Goal: Information Seeking & Learning: Learn about a topic

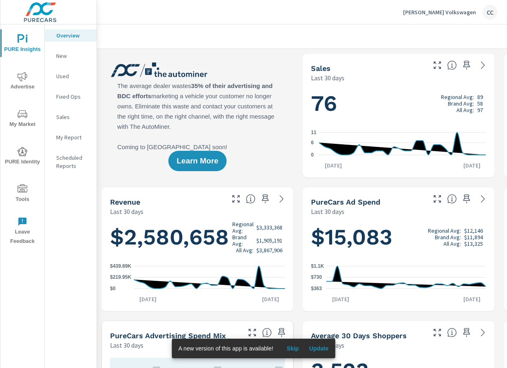
scroll to position [0, 0]
click at [438, 15] on p "Nemer Volkswagen" at bounding box center [439, 12] width 73 height 7
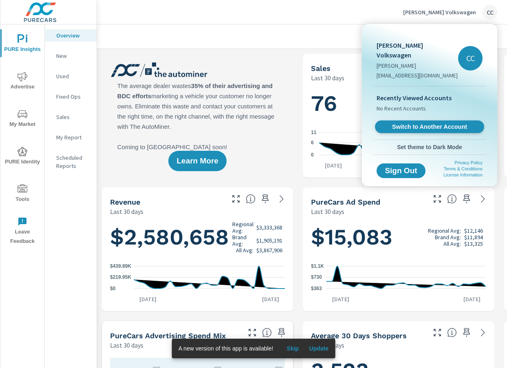
click at [425, 123] on span "Switch to Another Account" at bounding box center [430, 127] width 100 height 8
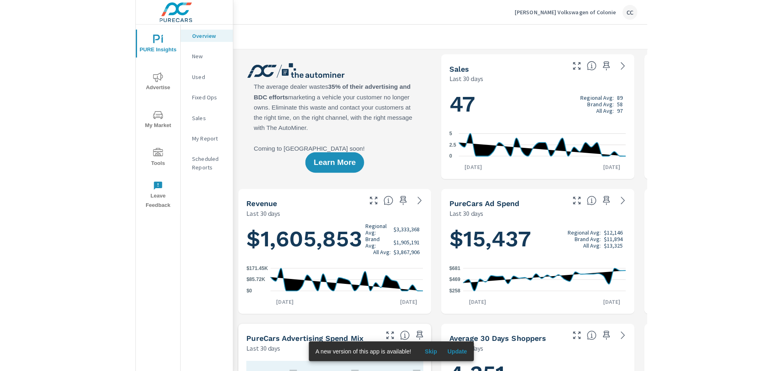
scroll to position [0, 0]
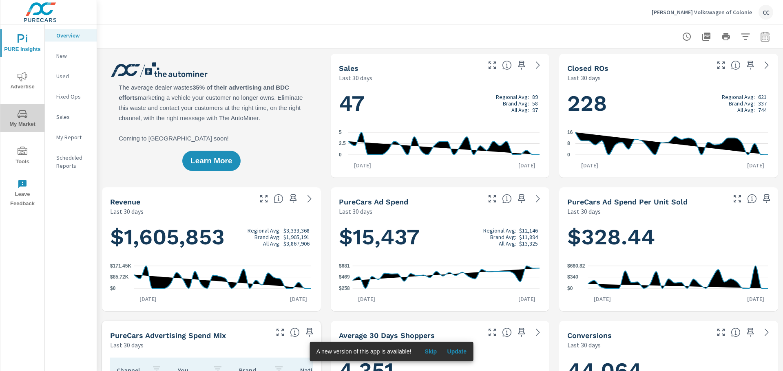
click at [19, 121] on span "My Market" at bounding box center [22, 119] width 39 height 20
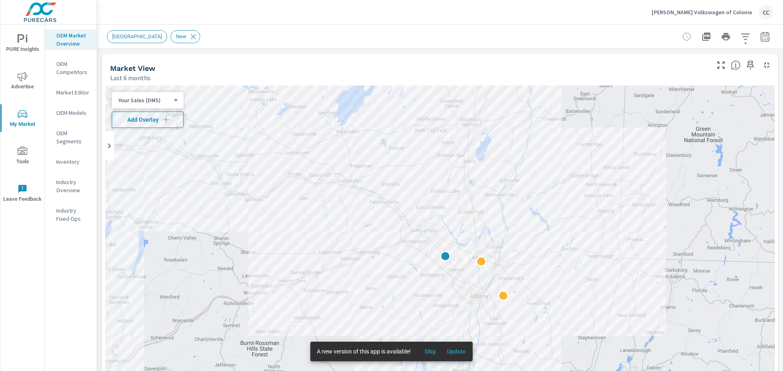
click at [169, 120] on icon "button" at bounding box center [166, 120] width 8 height 8
click at [169, 120] on body "PURE Insights Advertise My Market Tools Leave Feedback OEM Market Overview OEM …" at bounding box center [391, 185] width 783 height 371
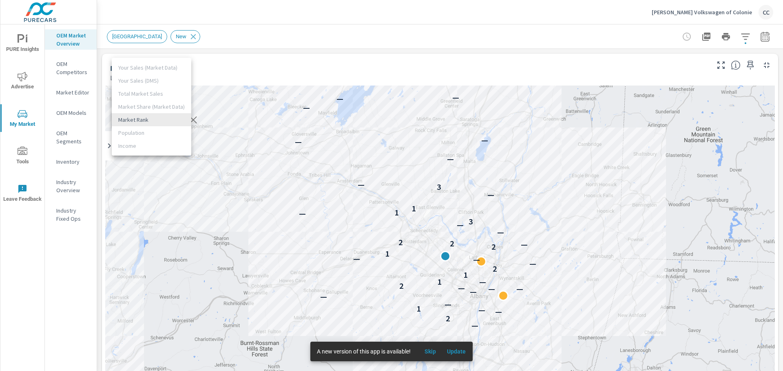
click at [163, 106] on ul "Your Sales (Market Data) Your Sales (DMS) Total Market Sales Market Share (Mark…" at bounding box center [151, 107] width 79 height 98
click at [234, 76] on div at bounding box center [391, 185] width 783 height 371
click at [75, 91] on p "Market Editor" at bounding box center [73, 92] width 34 height 8
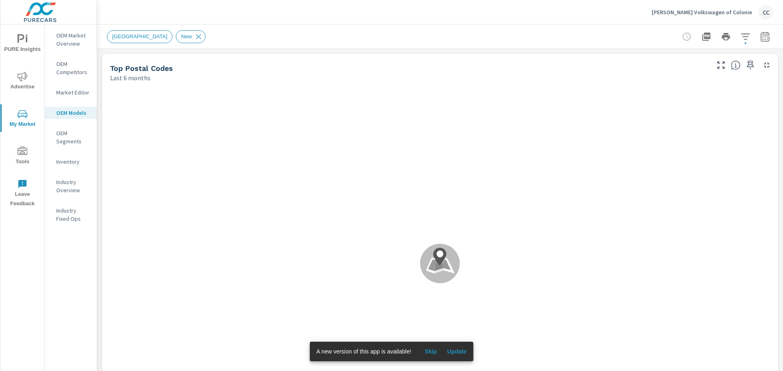
scroll to position [0, 0]
click at [22, 80] on icon "nav menu" at bounding box center [23, 76] width 10 height 9
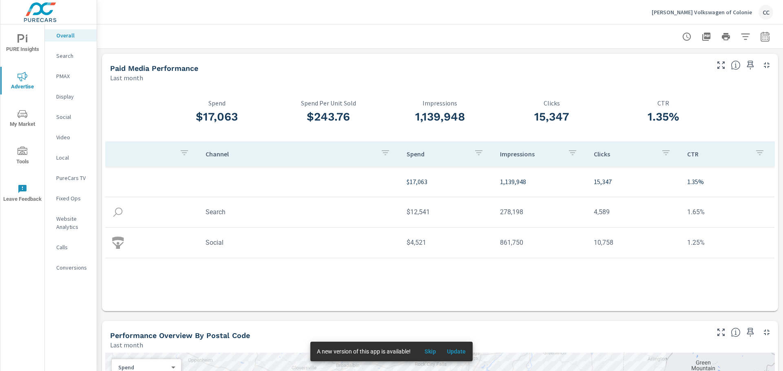
click at [121, 77] on p "Last month" at bounding box center [126, 78] width 33 height 10
click at [742, 37] on icon "button" at bounding box center [745, 37] width 10 height 10
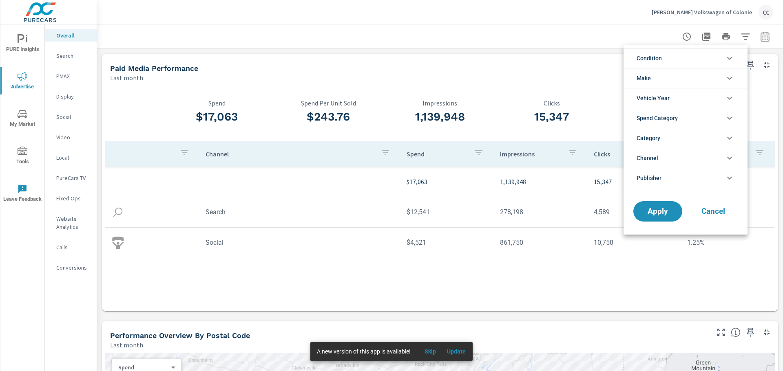
click at [742, 37] on div at bounding box center [391, 185] width 783 height 371
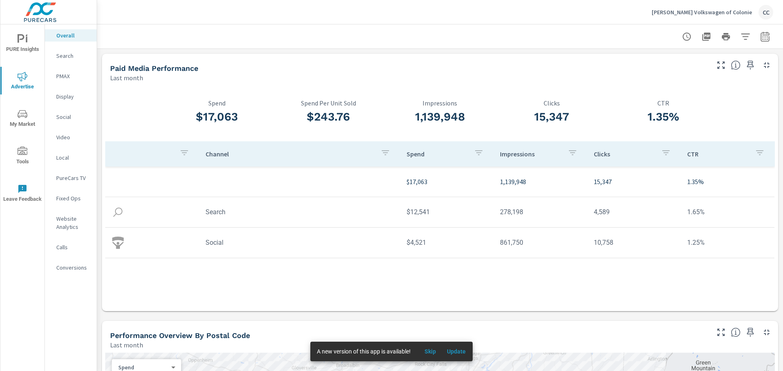
click at [682, 36] on icon "button" at bounding box center [687, 37] width 10 height 10
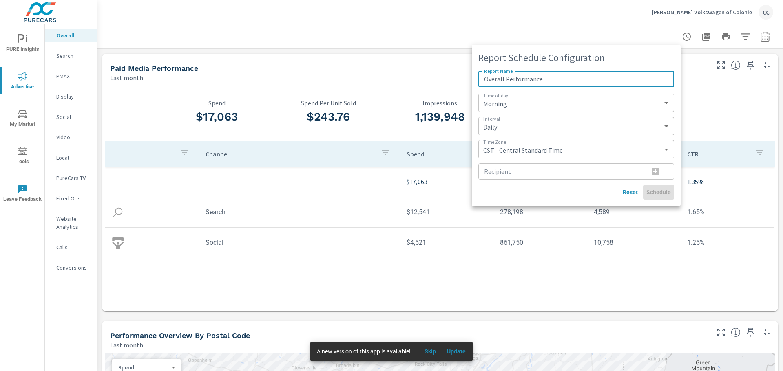
click at [676, 38] on div at bounding box center [391, 185] width 783 height 371
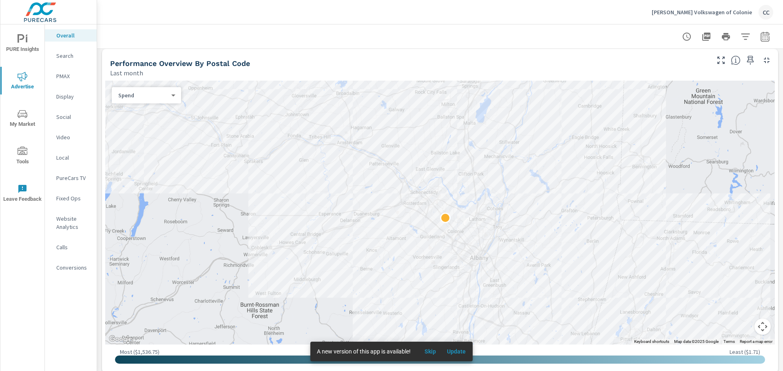
scroll to position [278, 0]
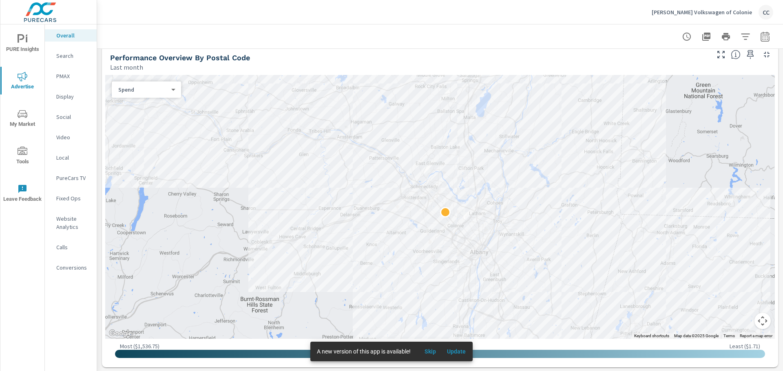
click at [69, 55] on p "Search" at bounding box center [73, 56] width 34 height 8
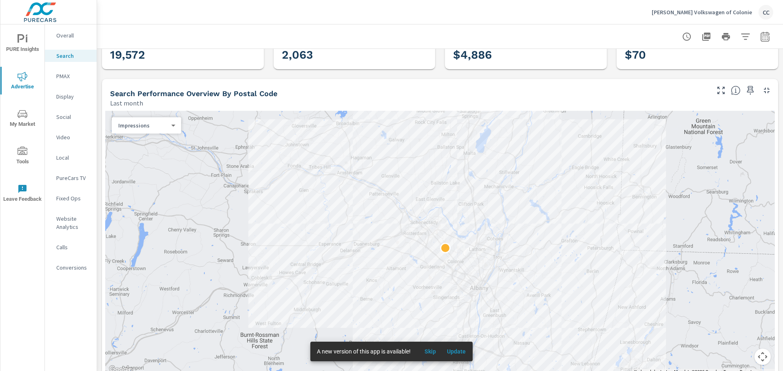
scroll to position [36, 0]
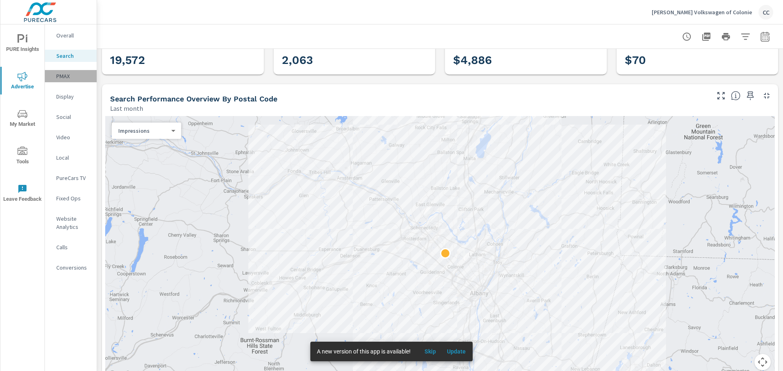
click at [63, 78] on p "PMAX" at bounding box center [73, 76] width 34 height 8
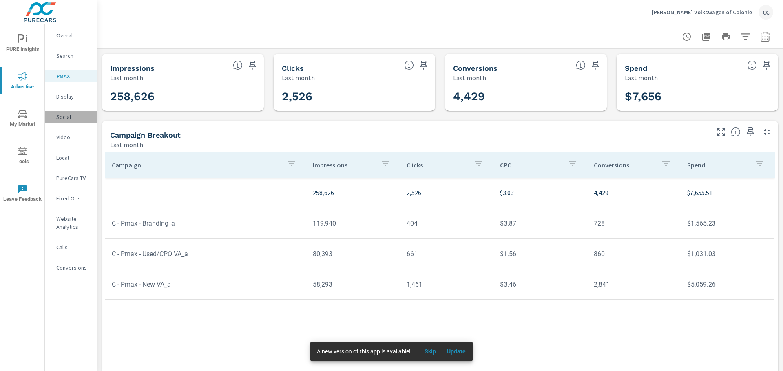
click at [65, 117] on p "Social" at bounding box center [73, 117] width 34 height 8
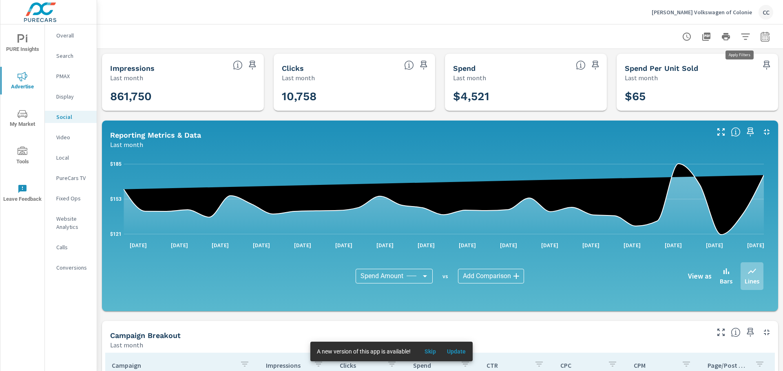
click at [740, 38] on icon "button" at bounding box center [745, 37] width 10 height 10
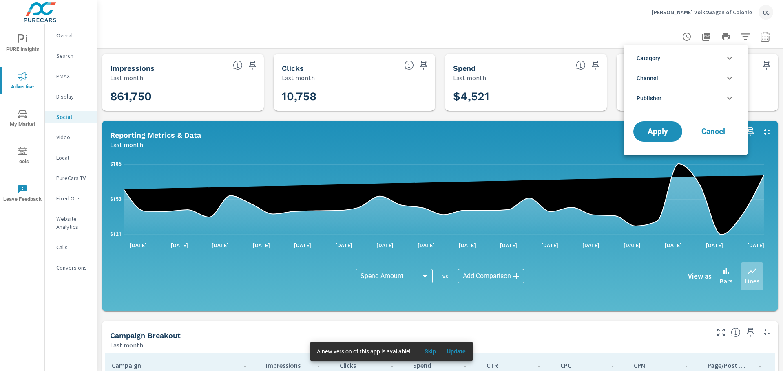
click at [756, 38] on div at bounding box center [391, 185] width 783 height 371
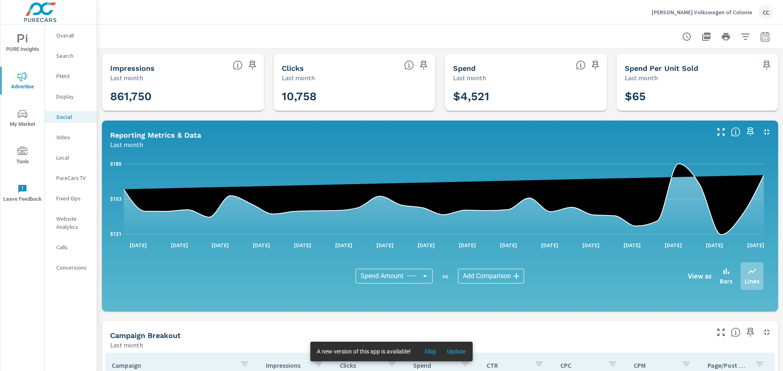
click at [760, 38] on icon "button" at bounding box center [765, 37] width 10 height 10
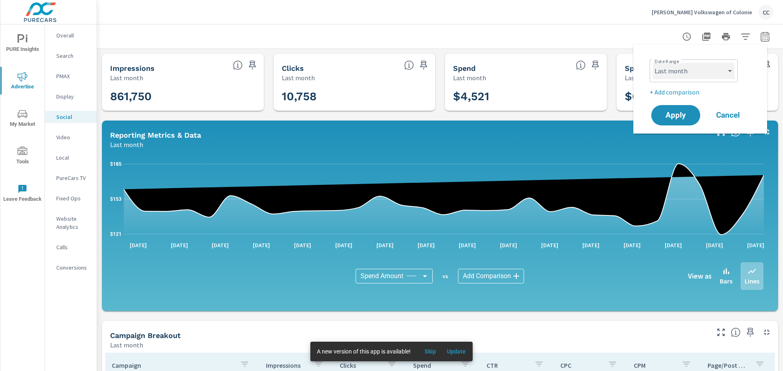
click at [717, 73] on select "Custom [DATE] Last week Last 7 days Last 14 days Last 30 days Last 45 days Last…" at bounding box center [694, 71] width 82 height 16
click at [653, 63] on select "Custom [DATE] Last week Last 7 days Last 14 days Last 30 days Last 45 days Last…" at bounding box center [694, 71] width 82 height 16
select select "Month to date"
click at [677, 113] on span "Apply" at bounding box center [675, 116] width 33 height 8
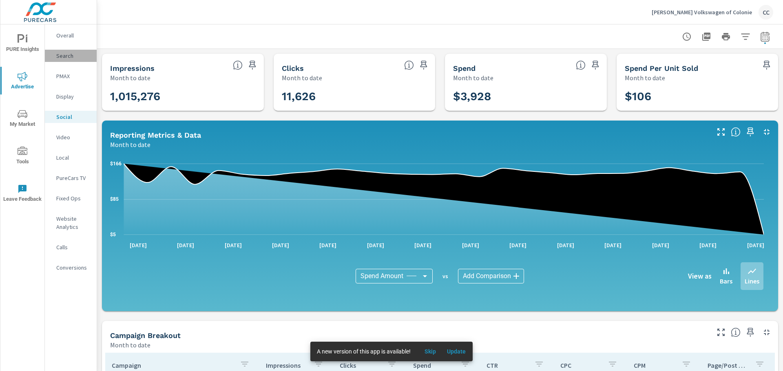
click at [67, 57] on p "Search" at bounding box center [73, 56] width 34 height 8
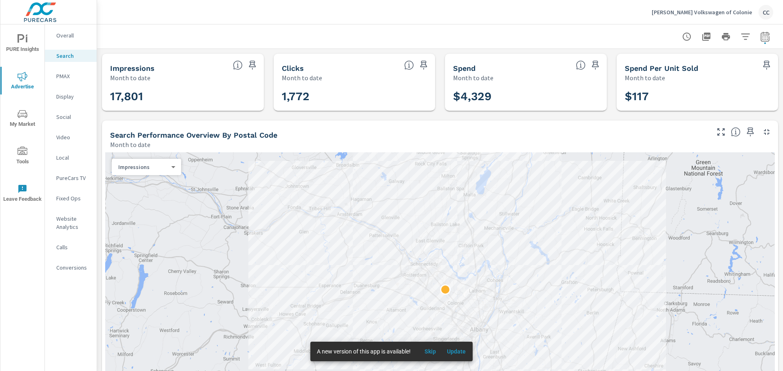
click at [68, 32] on p "Overall" at bounding box center [73, 35] width 34 height 8
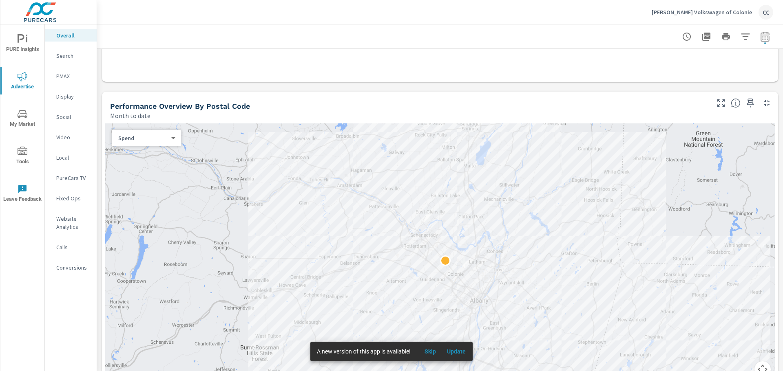
scroll to position [269, 0]
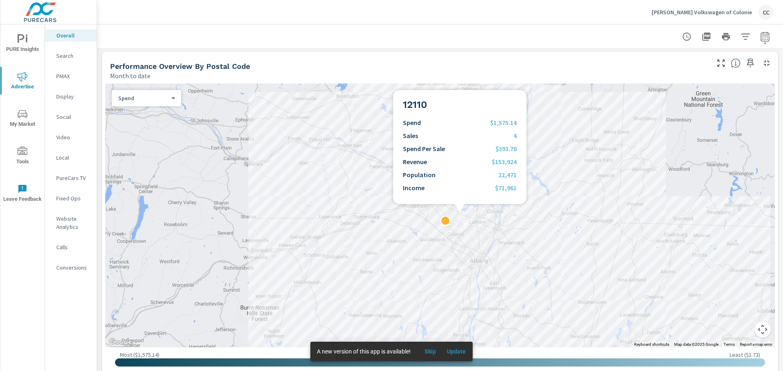
click at [459, 214] on div at bounding box center [439, 216] width 669 height 264
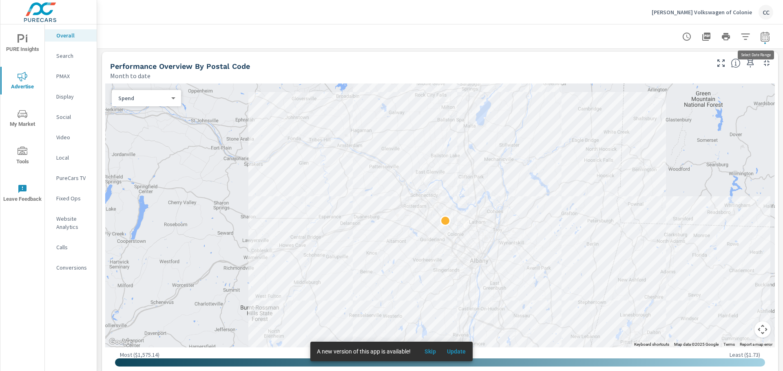
click at [760, 40] on icon "button" at bounding box center [765, 37] width 10 height 10
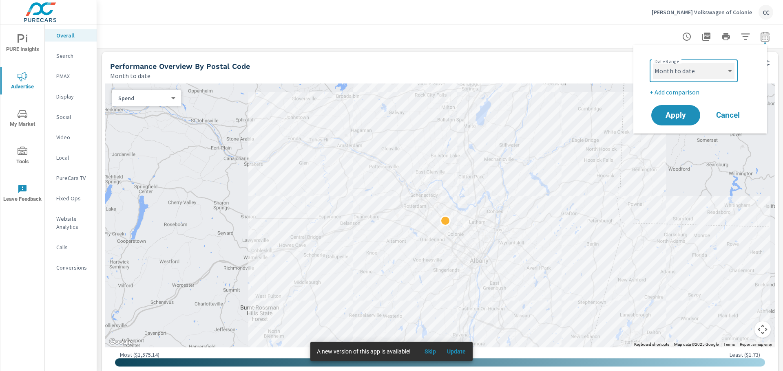
click at [699, 72] on select "Custom [DATE] Last week Last 7 days Last 14 days Last 30 days Last 45 days Last…" at bounding box center [694, 71] width 82 height 16
click at [653, 63] on select "Custom [DATE] Last week Last 7 days Last 14 days Last 30 days Last 45 days Last…" at bounding box center [694, 71] width 82 height 16
select select "Last 7 days"
click at [677, 119] on span "Apply" at bounding box center [675, 116] width 33 height 8
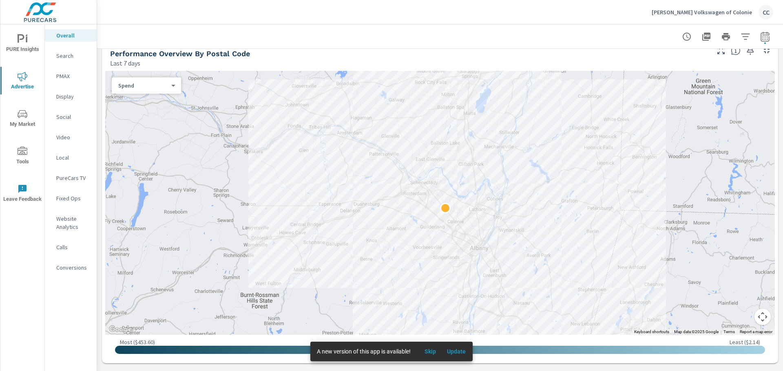
scroll to position [284, 0]
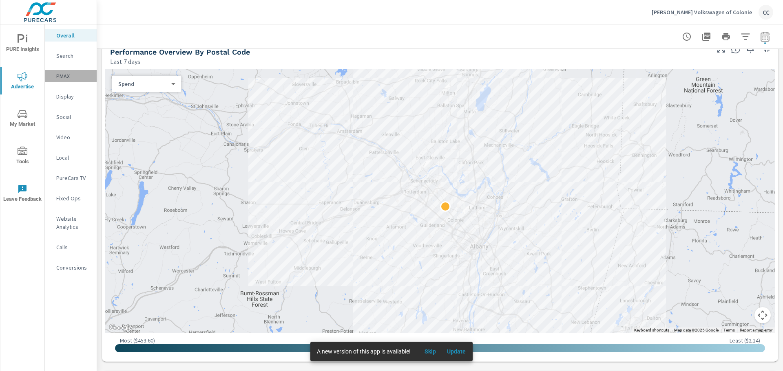
click at [67, 77] on p "PMAX" at bounding box center [73, 76] width 34 height 8
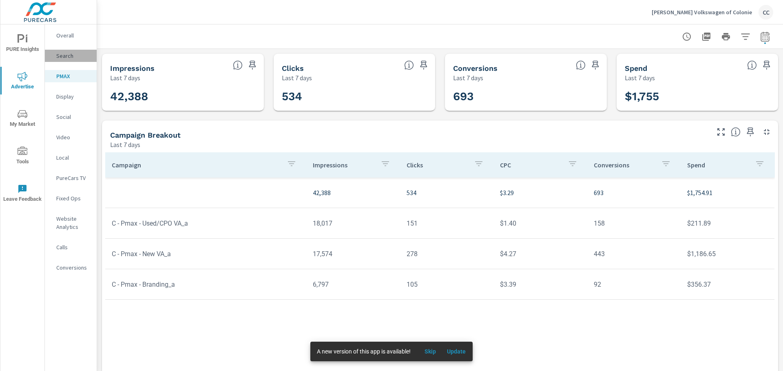
click at [73, 58] on p "Search" at bounding box center [73, 56] width 34 height 8
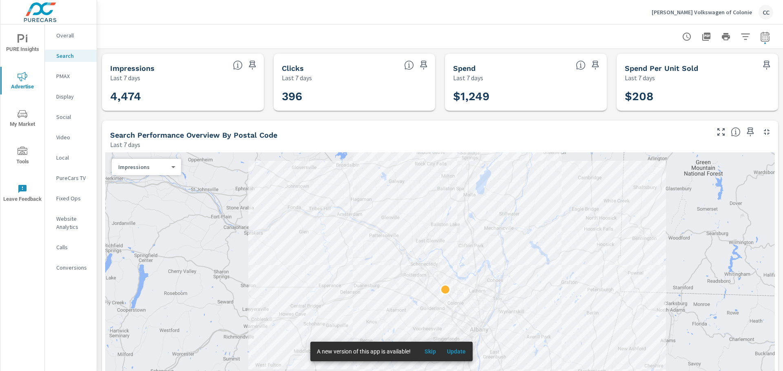
click at [65, 121] on div "Social" at bounding box center [71, 117] width 52 height 12
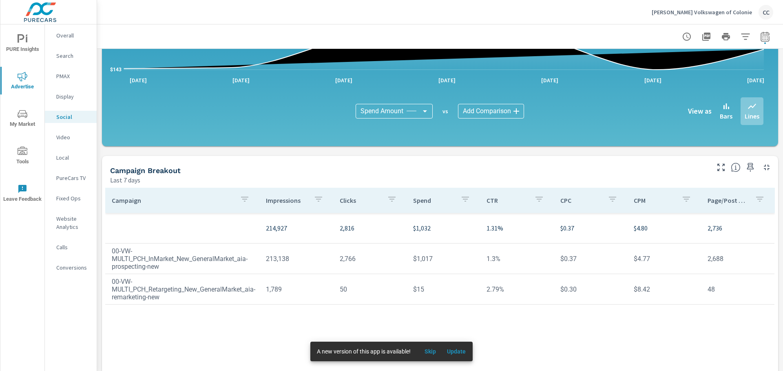
scroll to position [167, 0]
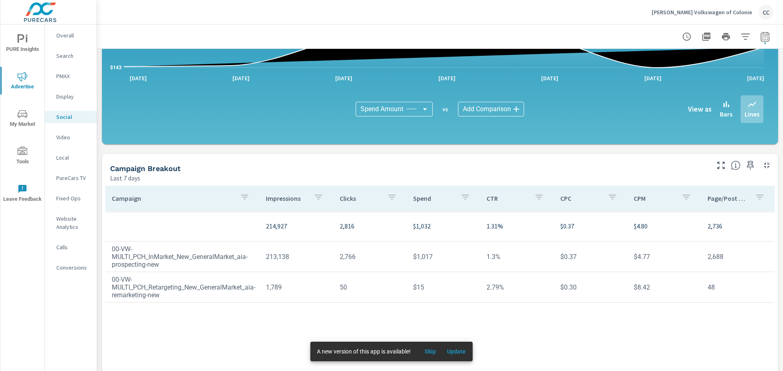
click at [67, 73] on p "PMAX" at bounding box center [73, 76] width 34 height 8
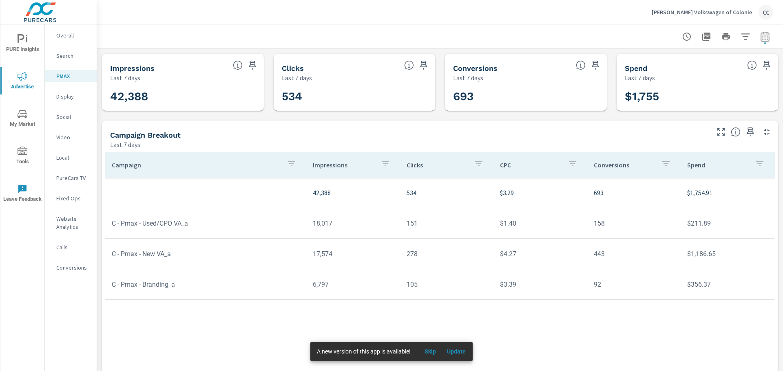
click at [166, 255] on td "C - Pmax - New VA_a" at bounding box center [205, 254] width 201 height 21
click at [65, 157] on p "Local" at bounding box center [73, 158] width 34 height 8
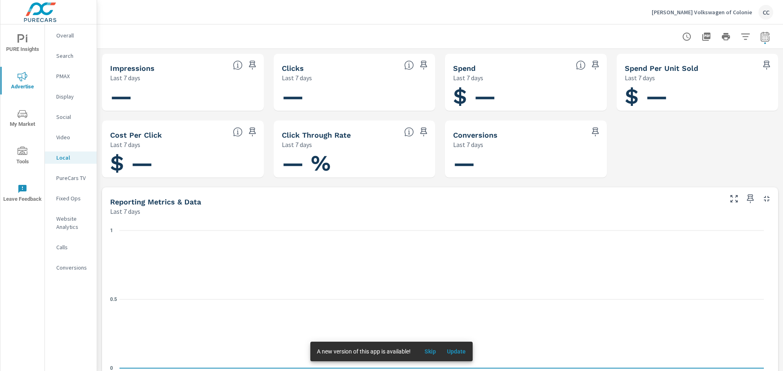
click at [74, 181] on p "PureCars TV" at bounding box center [73, 178] width 34 height 8
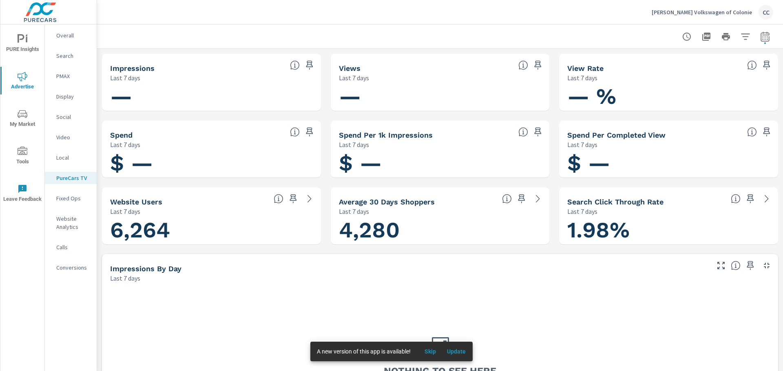
click at [73, 199] on p "Fixed Ops" at bounding box center [73, 198] width 34 height 8
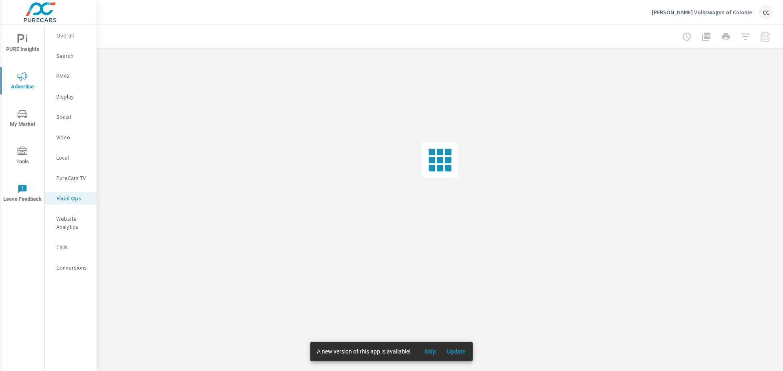
click at [72, 221] on p "Website Analytics" at bounding box center [73, 223] width 34 height 16
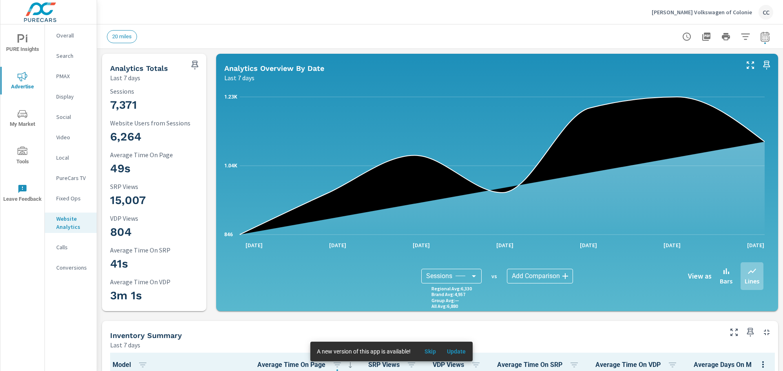
click at [22, 121] on span "My Market" at bounding box center [22, 119] width 39 height 20
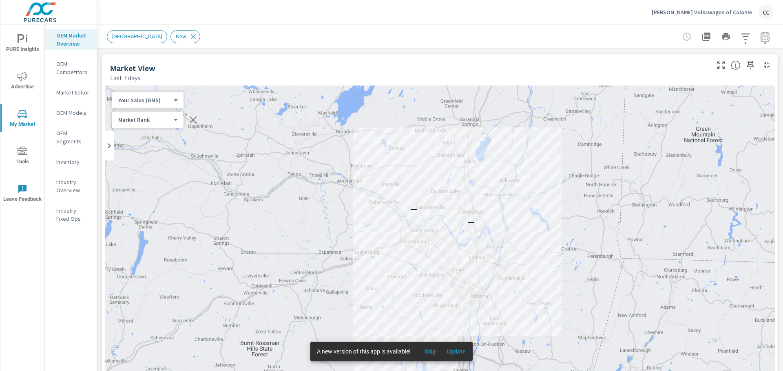
click at [82, 70] on p "OEM Competitors" at bounding box center [73, 68] width 34 height 16
click at [183, 120] on body "PURE Insights Advertise My Market Tools Leave Feedback OEM Market Overview OEM …" at bounding box center [391, 185] width 783 height 371
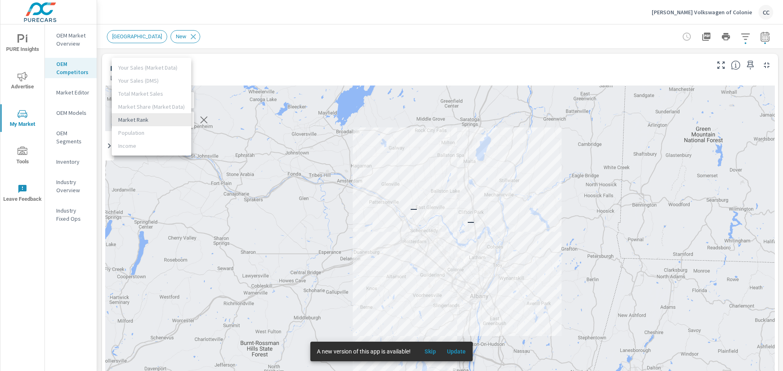
click at [232, 66] on div at bounding box center [391, 185] width 783 height 371
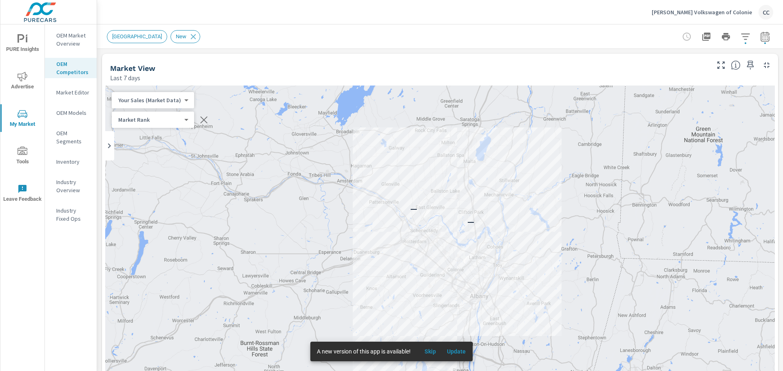
click at [170, 100] on body "PURE Insights Advertise My Market Tools Leave Feedback OEM Market Overview OEM …" at bounding box center [391, 185] width 783 height 371
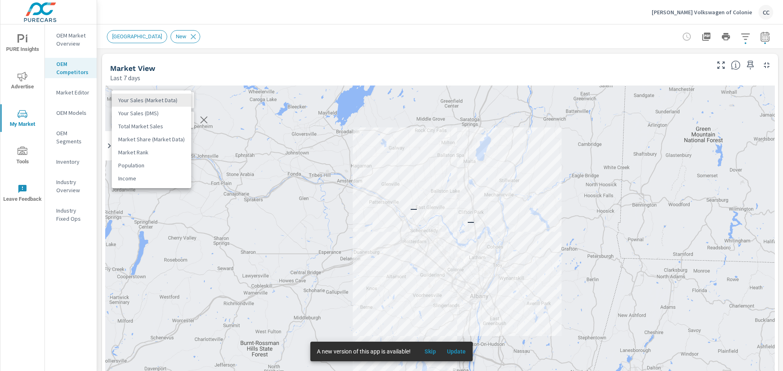
click at [154, 124] on li "Total Market Sales" at bounding box center [151, 126] width 79 height 13
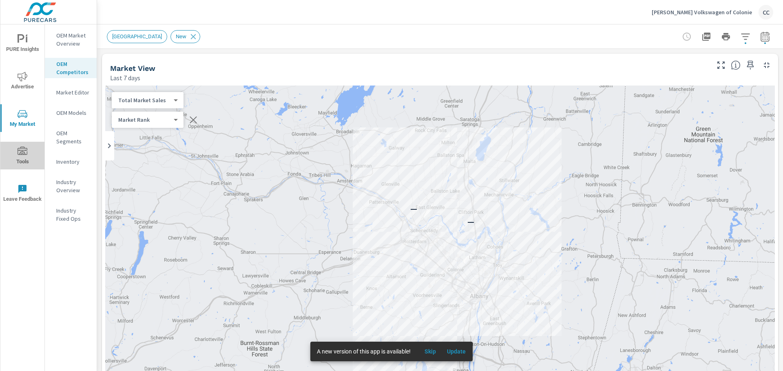
click at [23, 160] on span "Tools" at bounding box center [22, 157] width 39 height 20
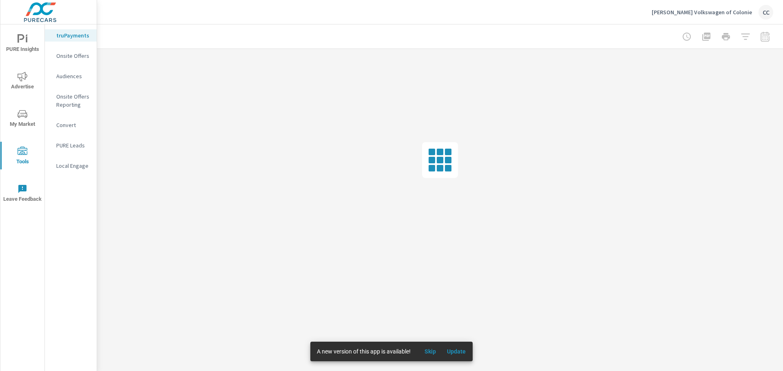
click at [71, 146] on p "PURE Leads" at bounding box center [73, 145] width 34 height 8
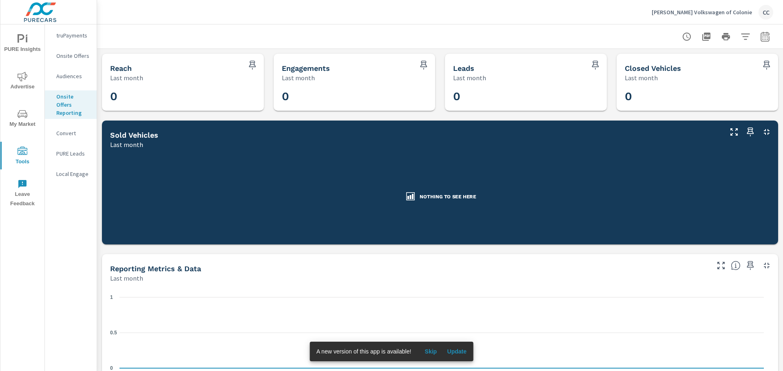
click at [75, 56] on p "Onsite Offers" at bounding box center [73, 56] width 34 height 8
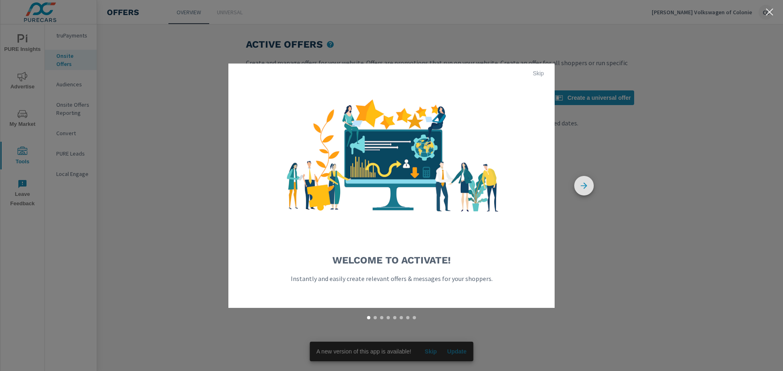
click at [590, 188] on icon "button" at bounding box center [584, 186] width 20 height 20
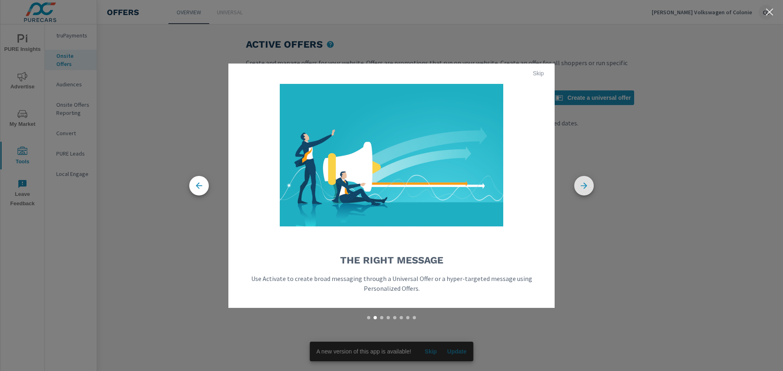
click at [591, 190] on icon "button" at bounding box center [584, 186] width 20 height 20
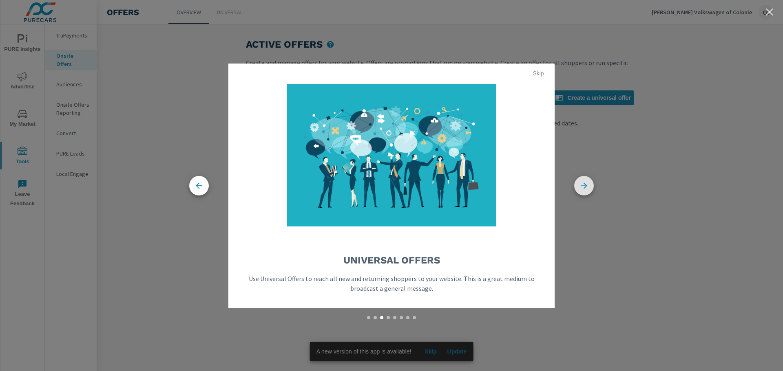
click at [592, 190] on icon "button" at bounding box center [584, 186] width 20 height 20
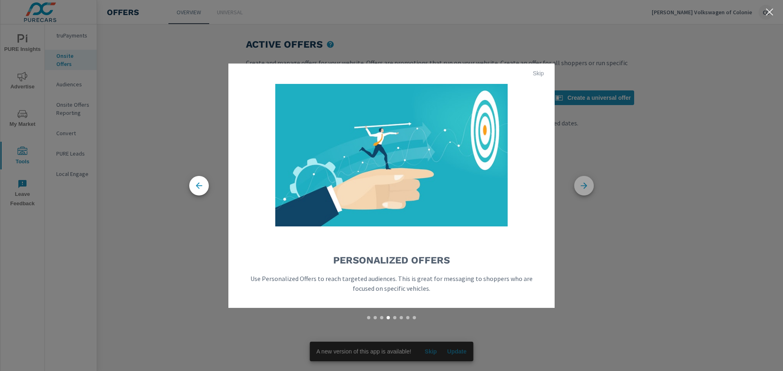
click at [592, 190] on icon "button" at bounding box center [584, 186] width 20 height 20
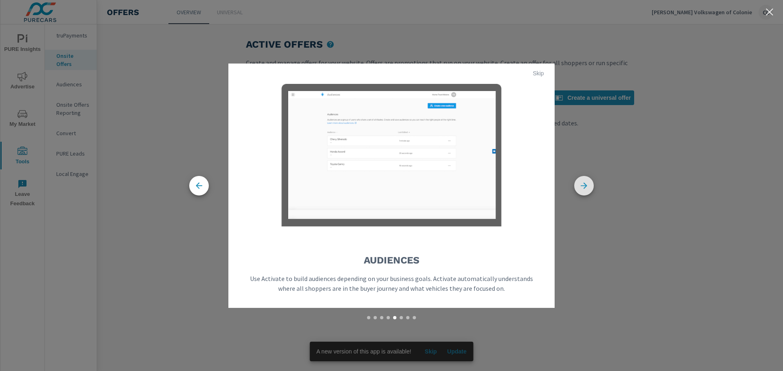
click at [592, 190] on icon "button" at bounding box center [584, 186] width 20 height 20
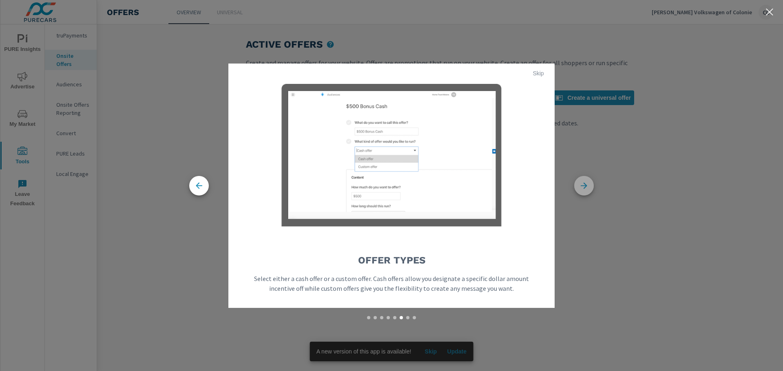
click at [592, 190] on icon "button" at bounding box center [584, 186] width 20 height 20
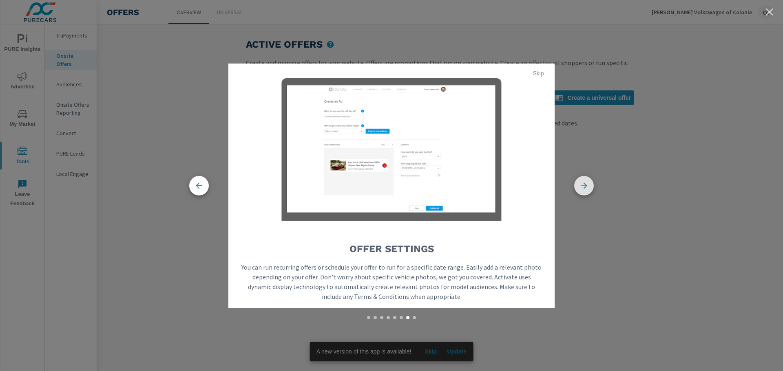
click at [585, 188] on icon "button" at bounding box center [584, 186] width 20 height 20
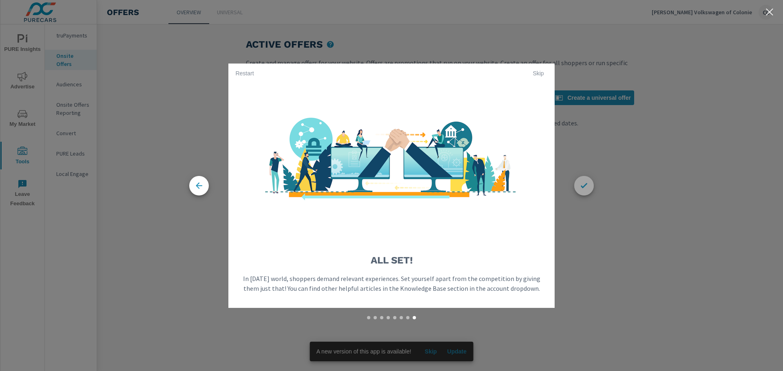
click at [585, 188] on icon "button" at bounding box center [584, 186] width 20 height 20
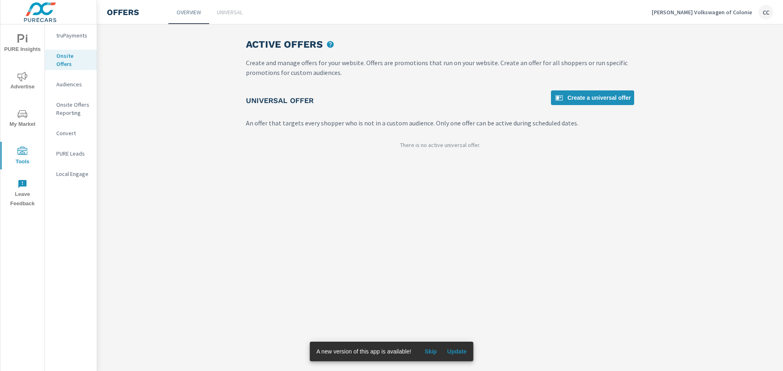
click at [222, 12] on p "Universal" at bounding box center [230, 12] width 26 height 8
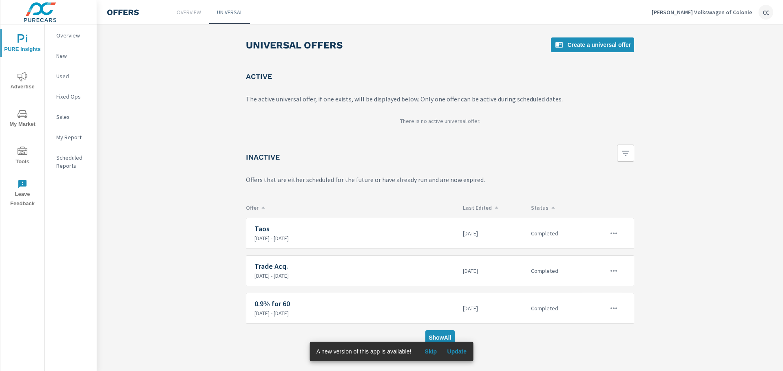
click at [190, 15] on p "Overview" at bounding box center [189, 12] width 24 height 8
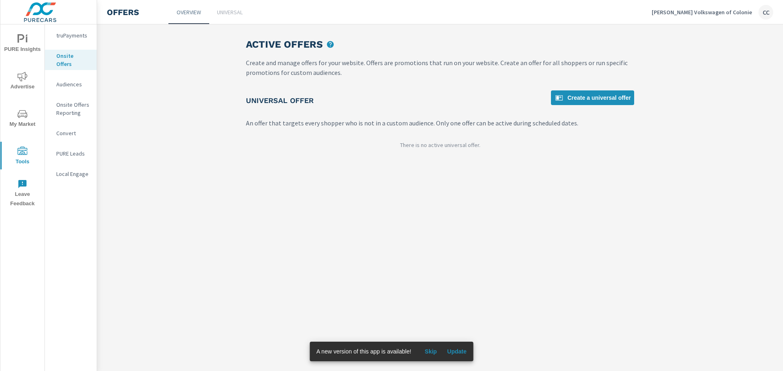
click at [141, 172] on div "Active Offers Create and manage offers for your website. Offers are promotions …" at bounding box center [440, 197] width 686 height 347
click at [18, 79] on icon "nav menu" at bounding box center [23, 77] width 10 height 10
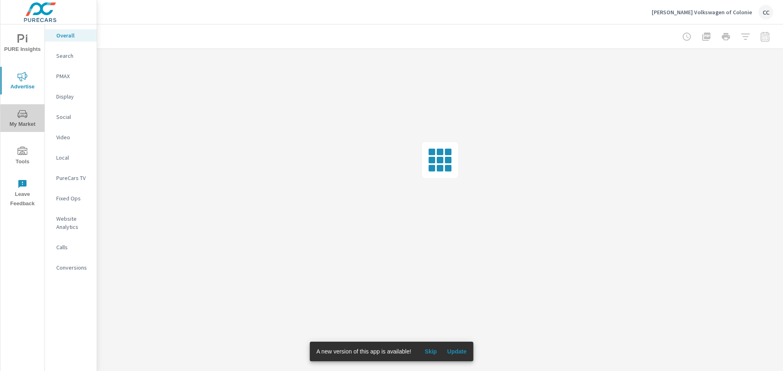
click at [25, 116] on icon "nav menu" at bounding box center [23, 114] width 10 height 8
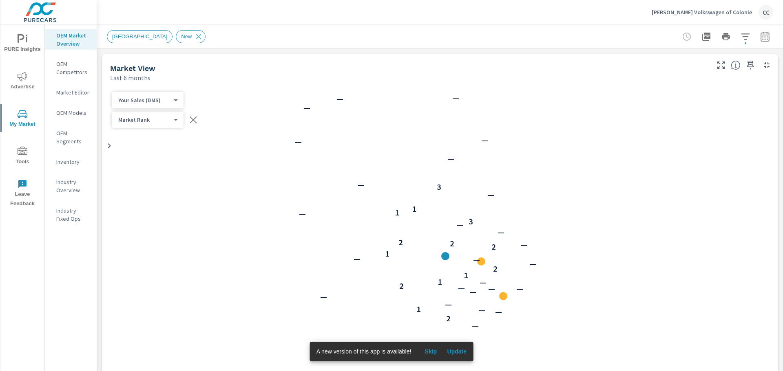
scroll to position [0, 0]
